Goal: Task Accomplishment & Management: Use online tool/utility

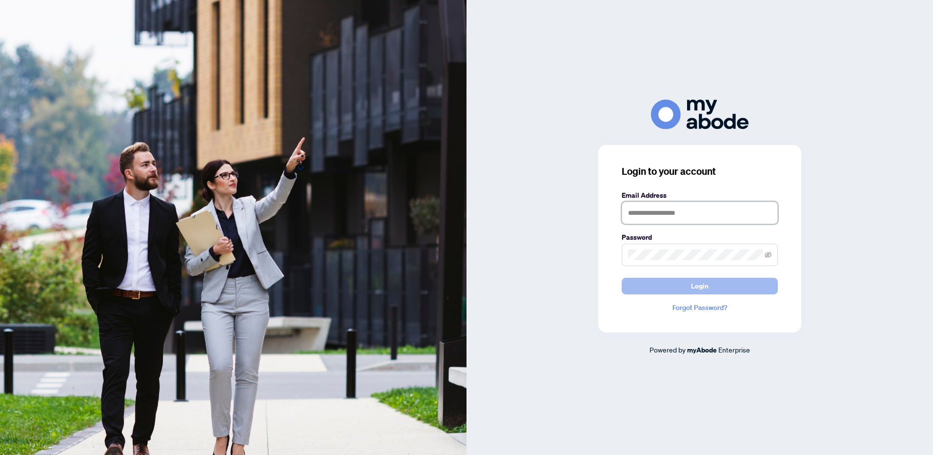
type input "**********"
click at [699, 290] on span "Login" at bounding box center [700, 286] width 18 height 16
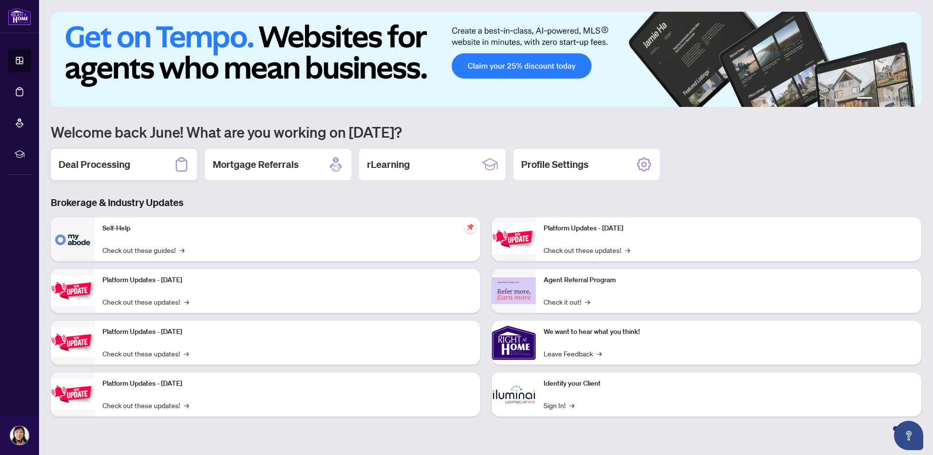
click at [95, 164] on h2 "Deal Processing" at bounding box center [95, 165] width 72 height 14
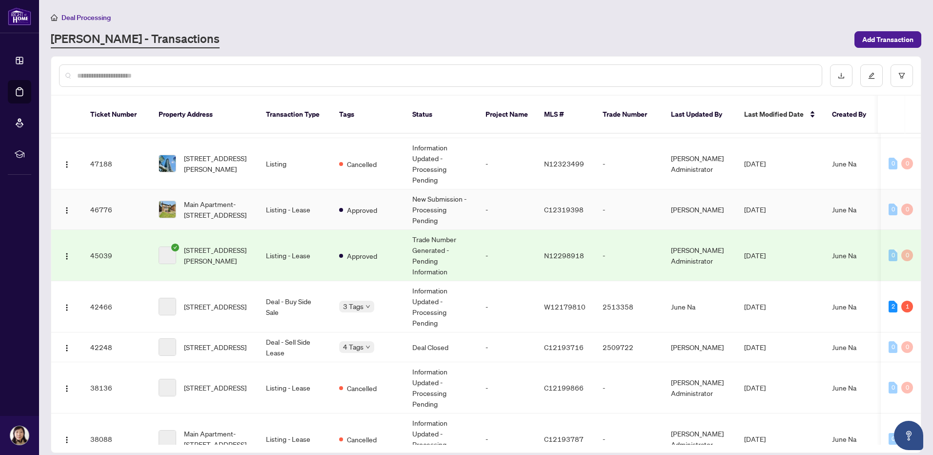
scroll to position [195, 0]
